Goal: Check status

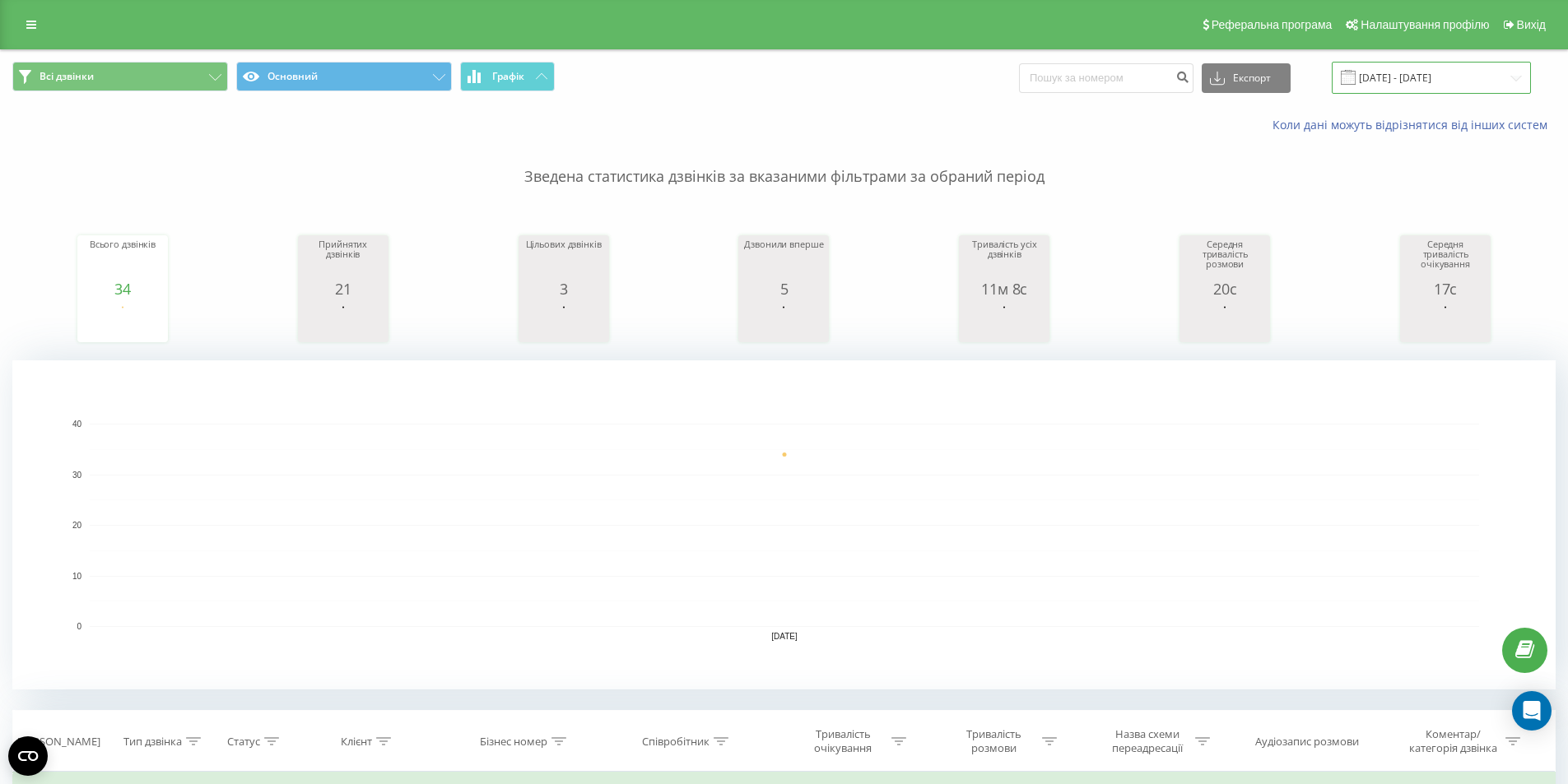
click at [1421, 74] on input "[DATE] - [DATE]" at bounding box center [1432, 78] width 199 height 32
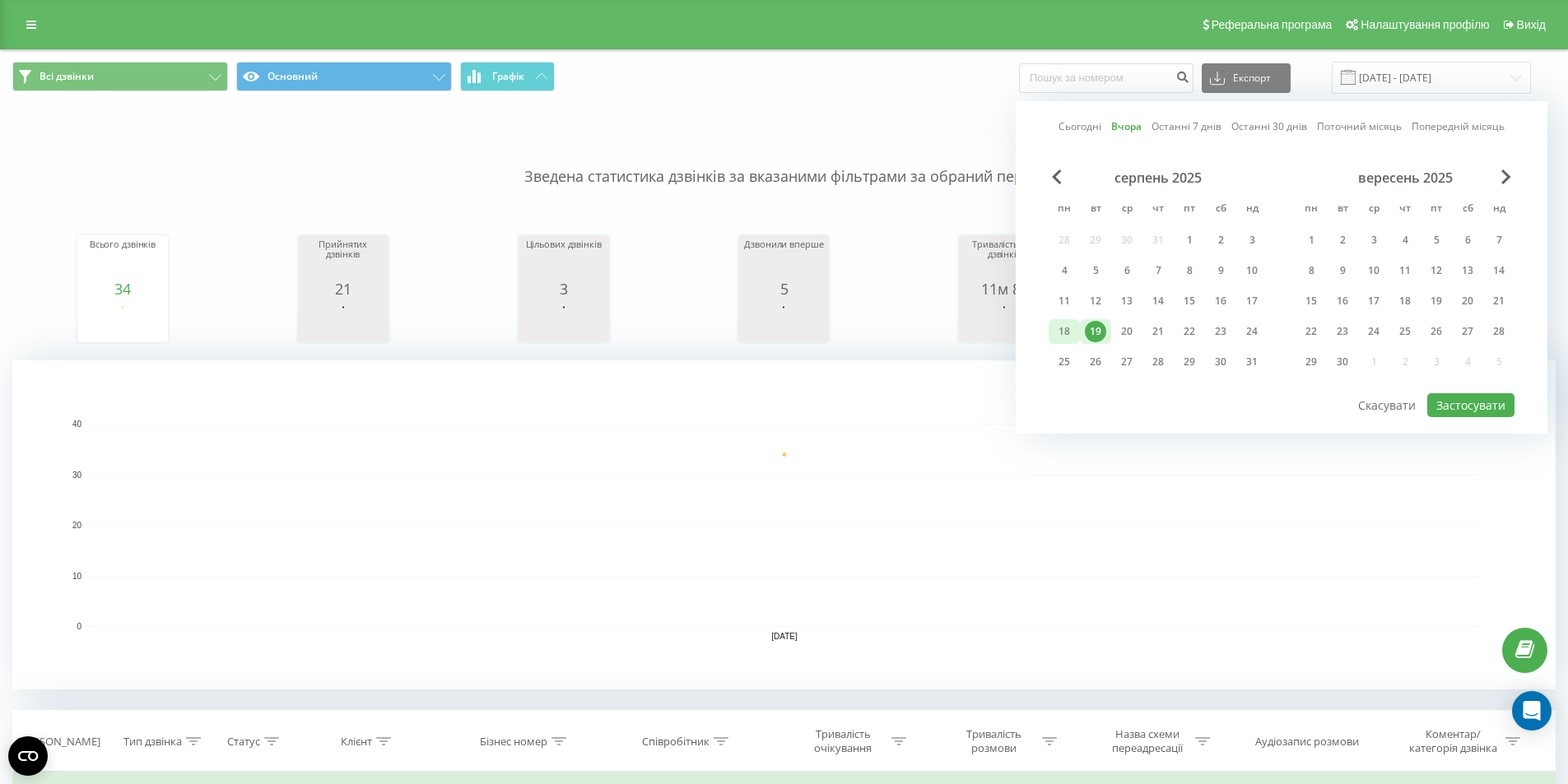
click at [1069, 331] on div "18" at bounding box center [1064, 331] width 22 height 22
click at [1470, 401] on button "Застосувати" at bounding box center [1471, 405] width 87 height 24
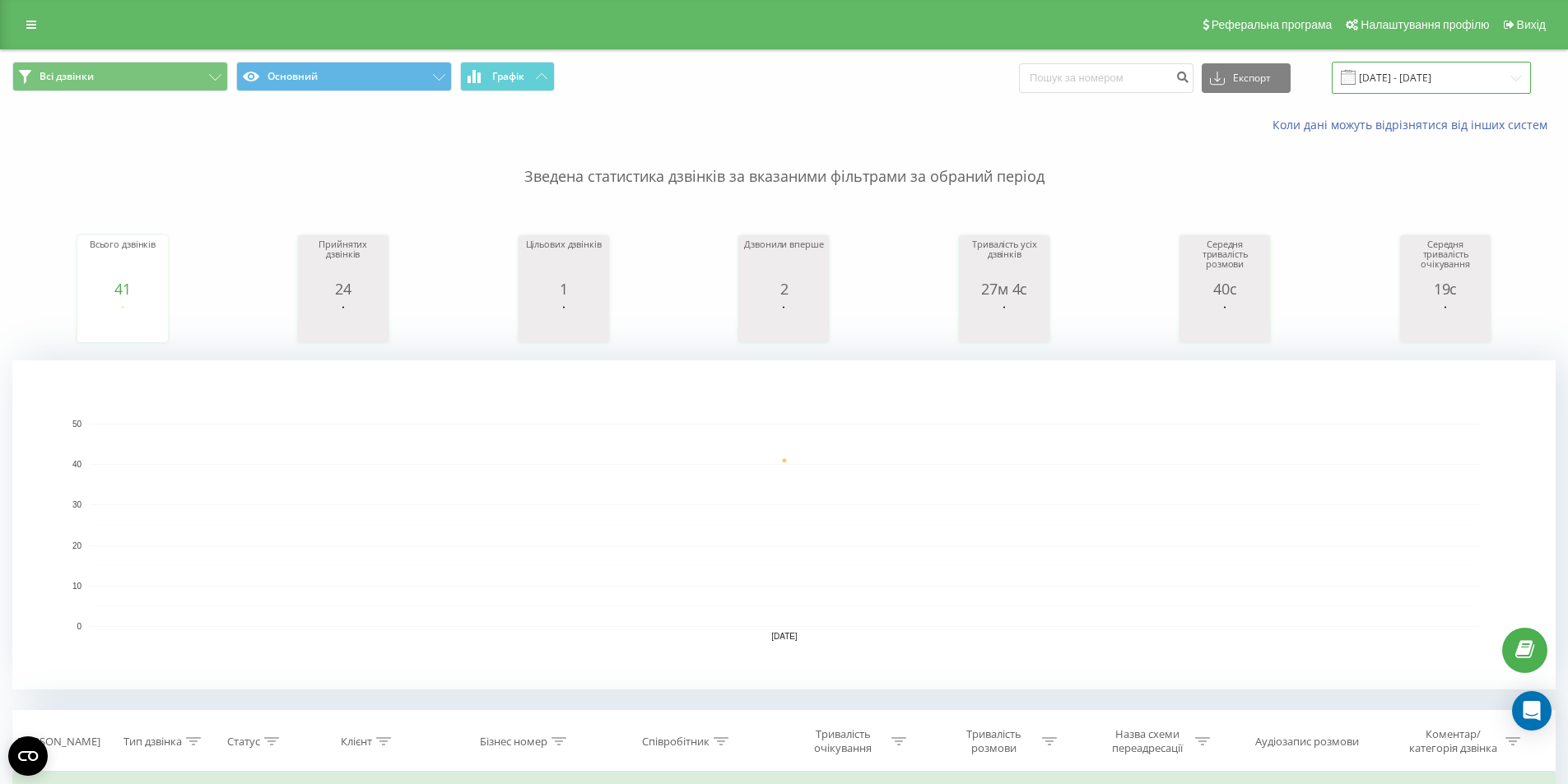
click at [1431, 83] on input "[DATE] - [DATE]" at bounding box center [1432, 78] width 199 height 32
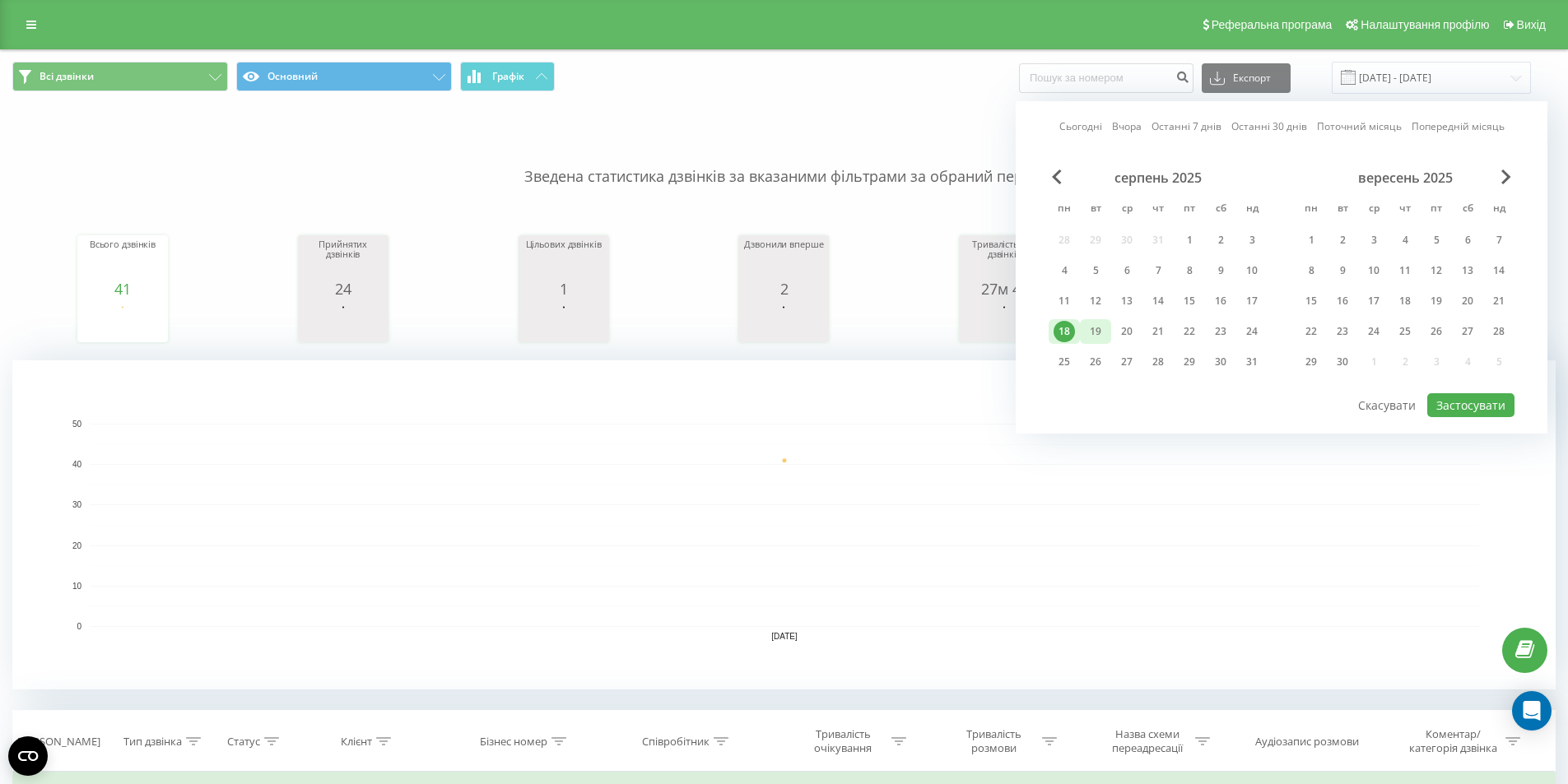
click at [1087, 334] on div "19" at bounding box center [1096, 331] width 22 height 22
click at [1467, 402] on button "Застосувати" at bounding box center [1471, 405] width 87 height 24
type input "[DATE] - [DATE]"
